Goal: Check status

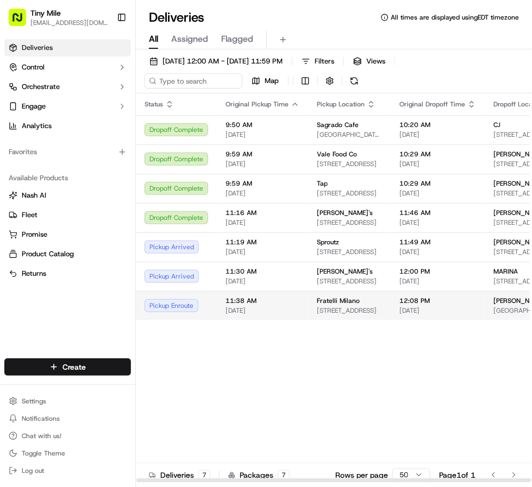
click at [399, 305] on span "12:08 PM" at bounding box center [437, 301] width 77 height 9
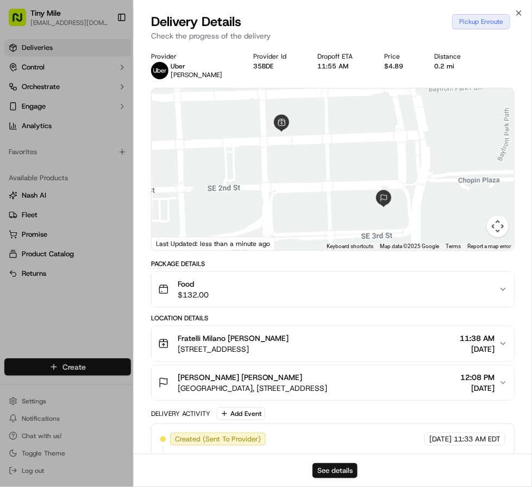
click at [336, 471] on button "See details" at bounding box center [334, 470] width 45 height 15
